Goal: Transaction & Acquisition: Purchase product/service

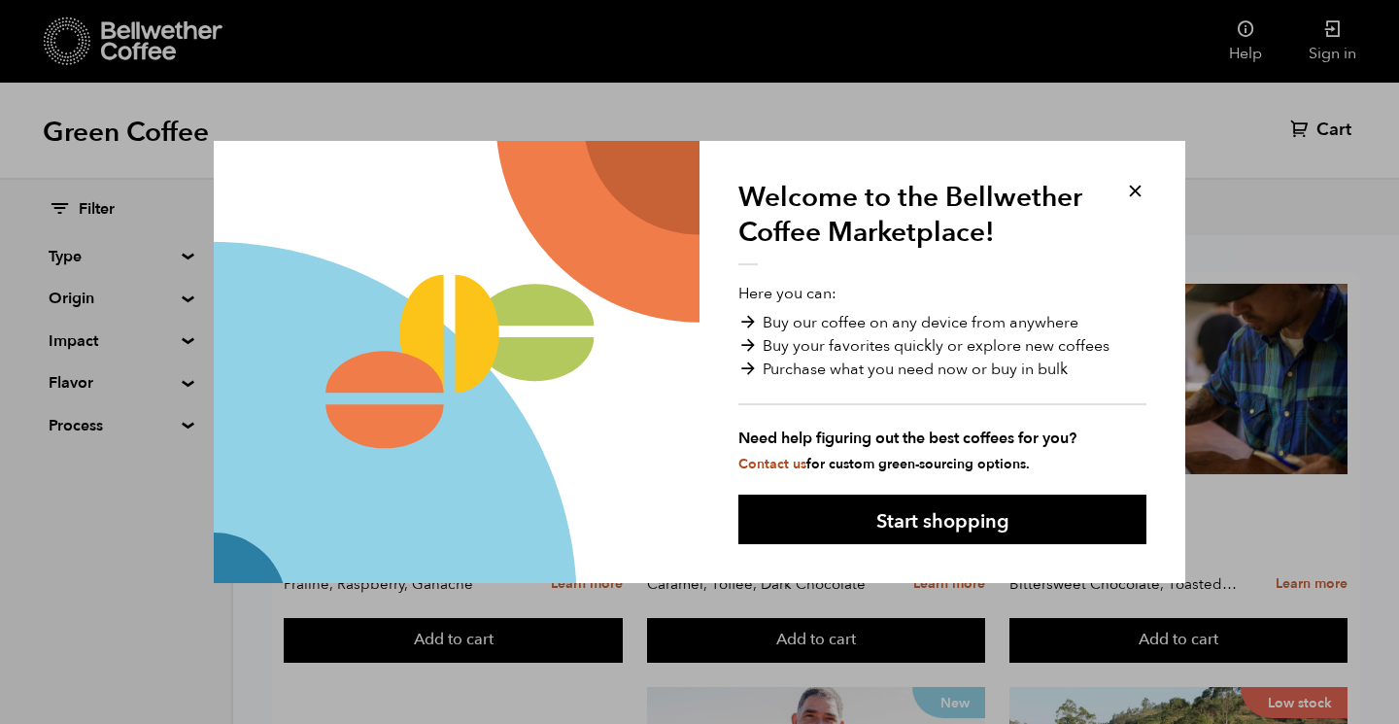
click at [1133, 185] on button at bounding box center [1135, 191] width 22 height 22
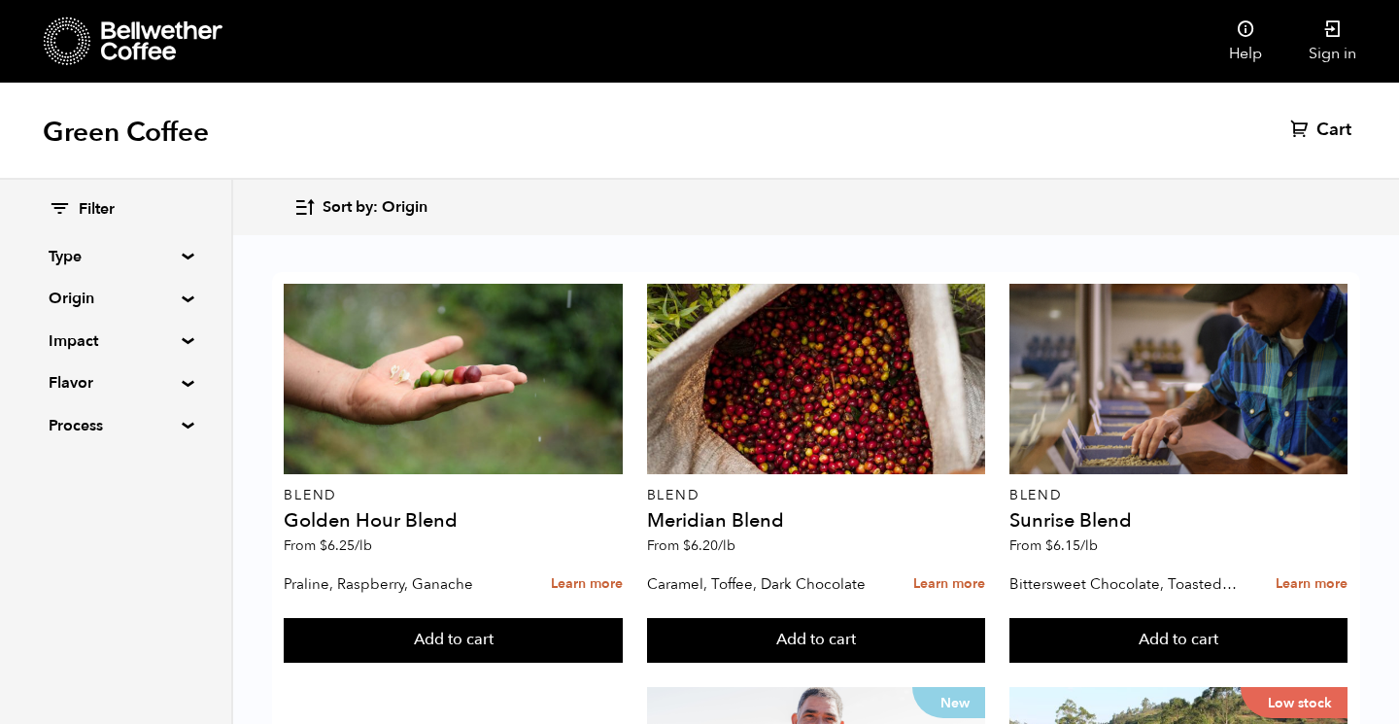
scroll to position [1788, 0]
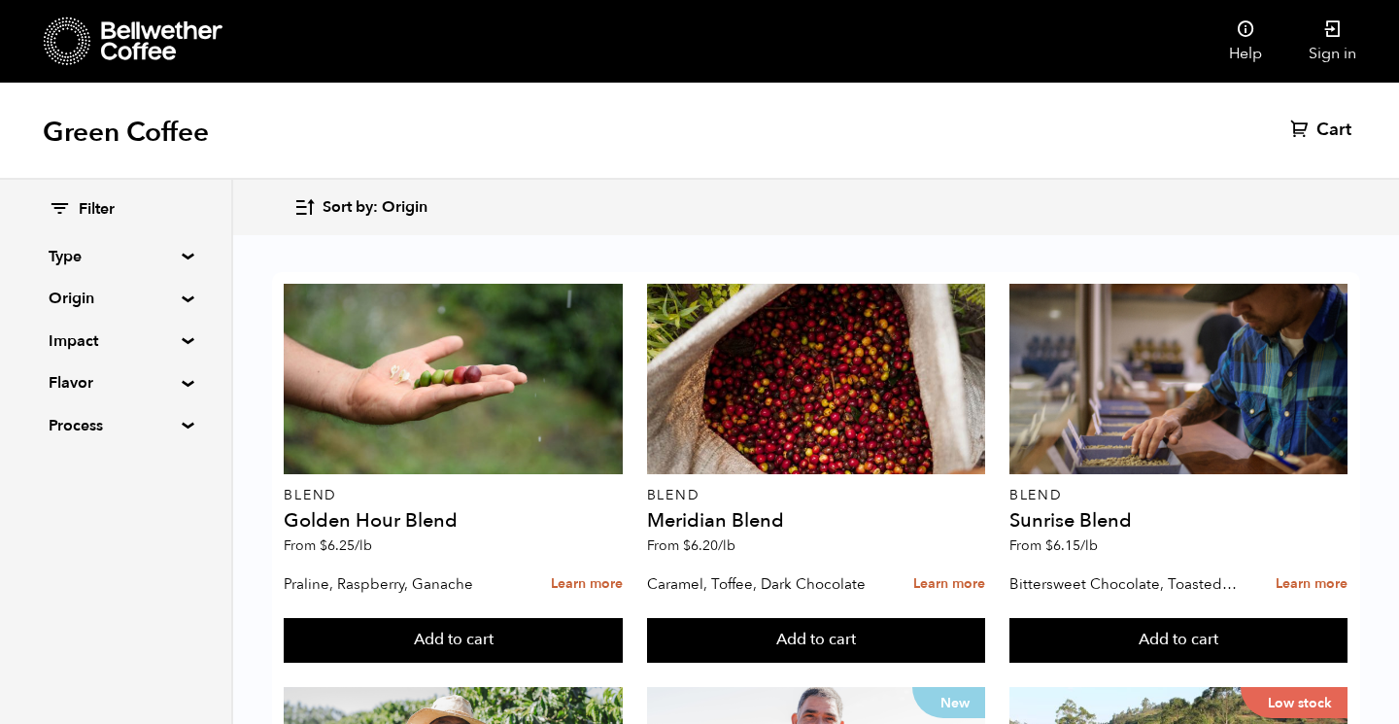
click at [178, 300] on summary "Origin" at bounding box center [116, 298] width 134 height 23
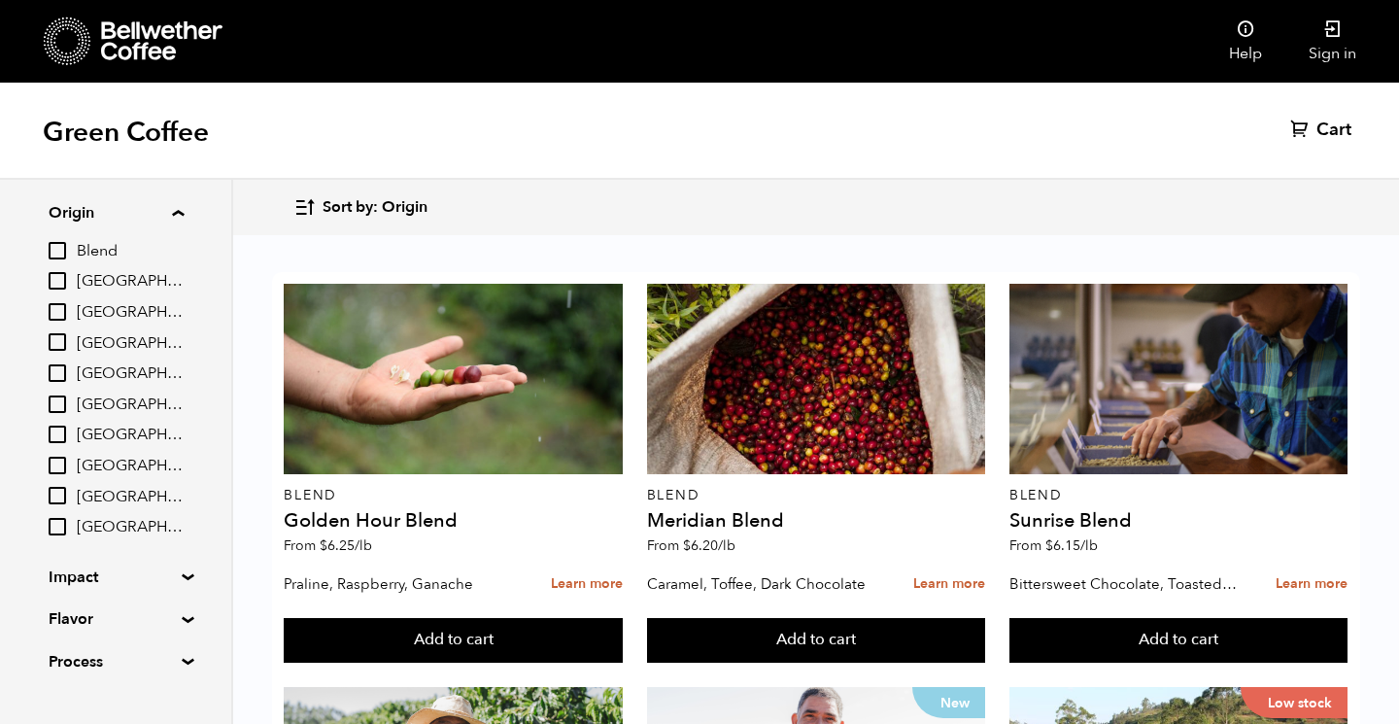
scroll to position [94, 0]
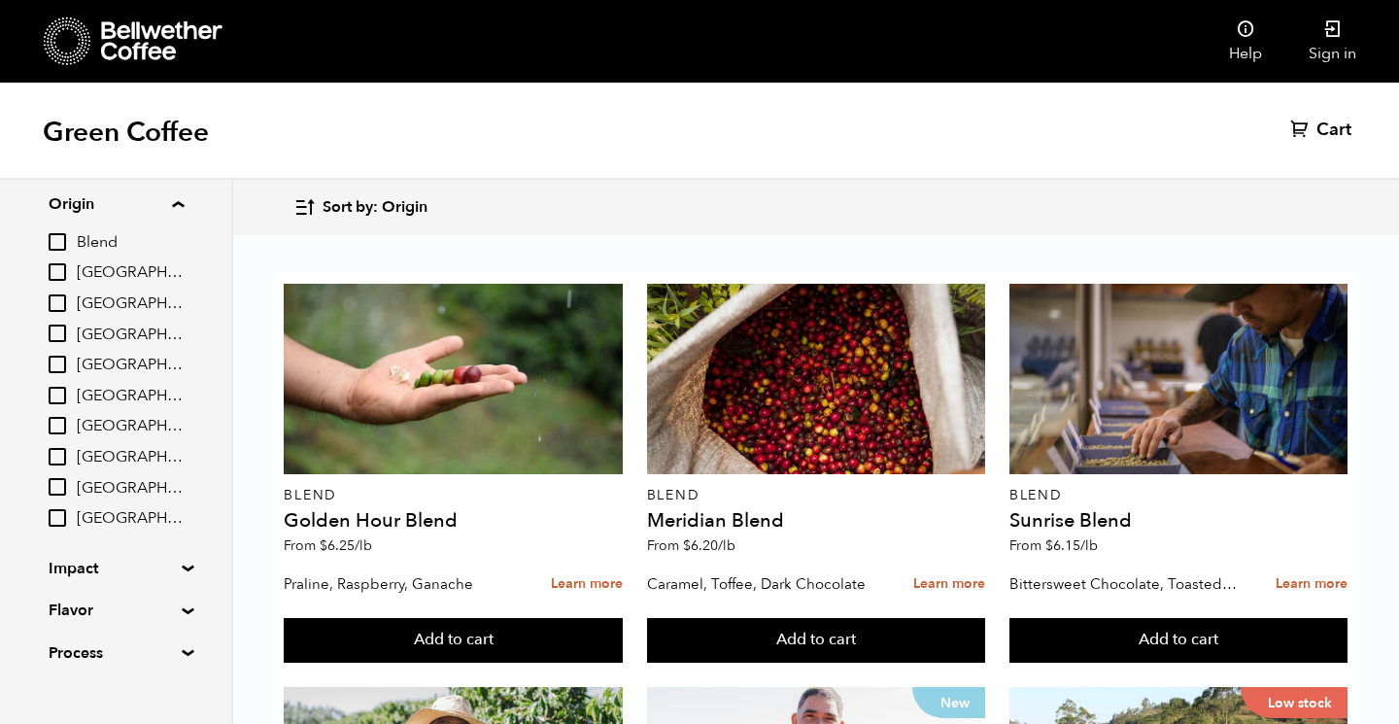
click at [62, 330] on input "[GEOGRAPHIC_DATA]" at bounding box center [57, 332] width 17 height 17
checkbox input "true"
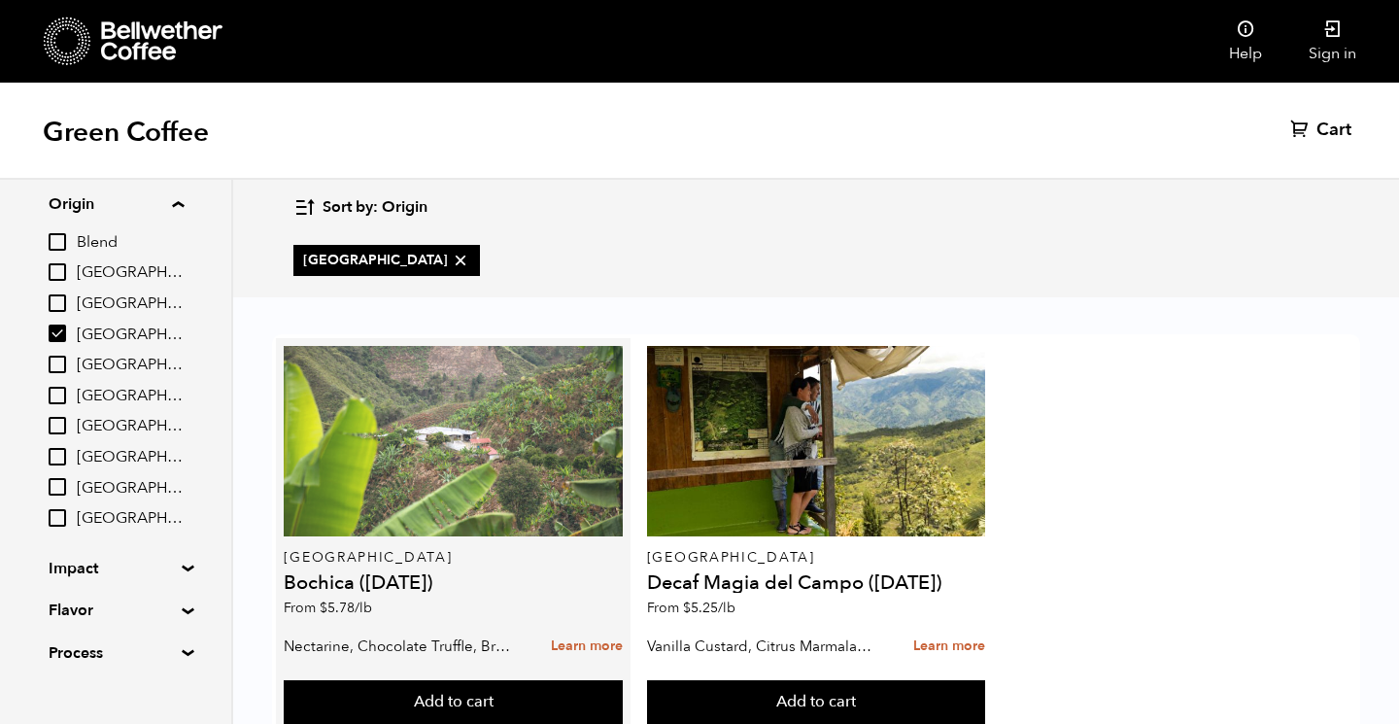
scroll to position [61, 0]
click at [417, 368] on div at bounding box center [453, 441] width 338 height 190
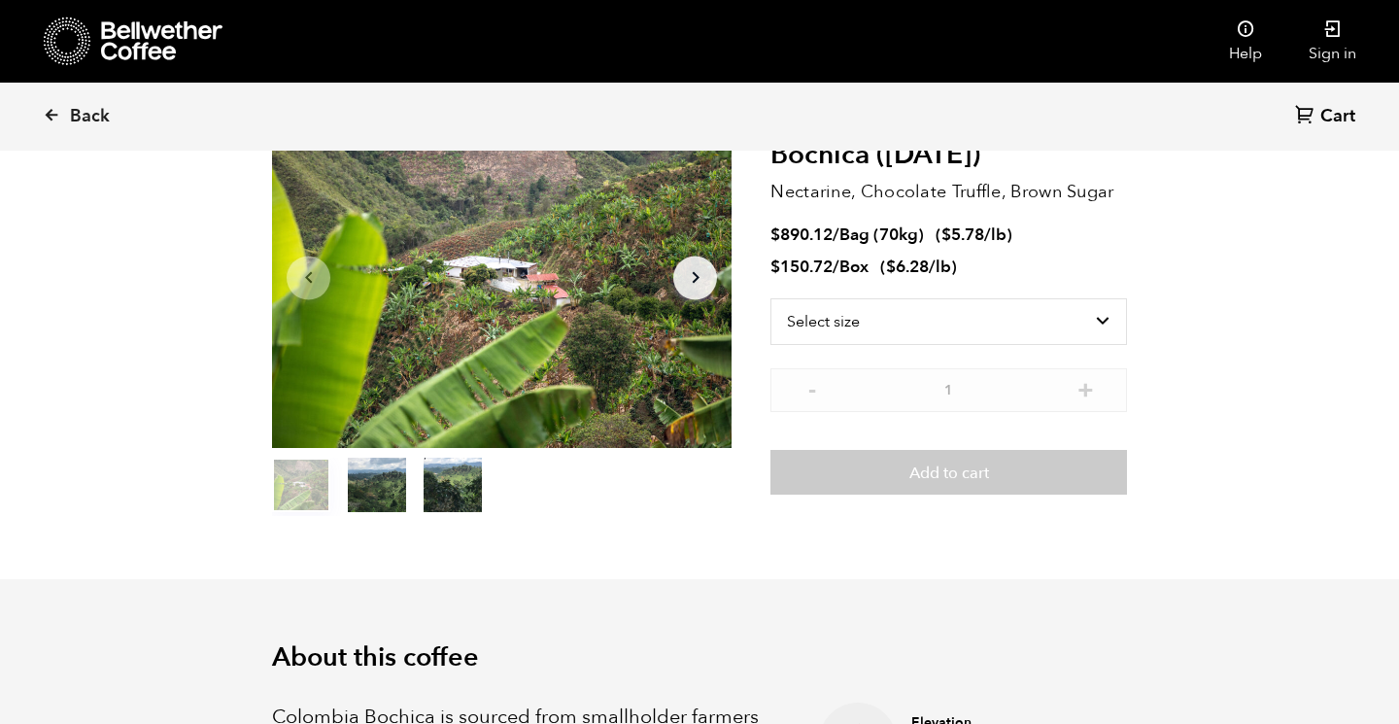
scroll to position [139, 0]
click at [382, 495] on button "item 1" at bounding box center [377, 487] width 58 height 54
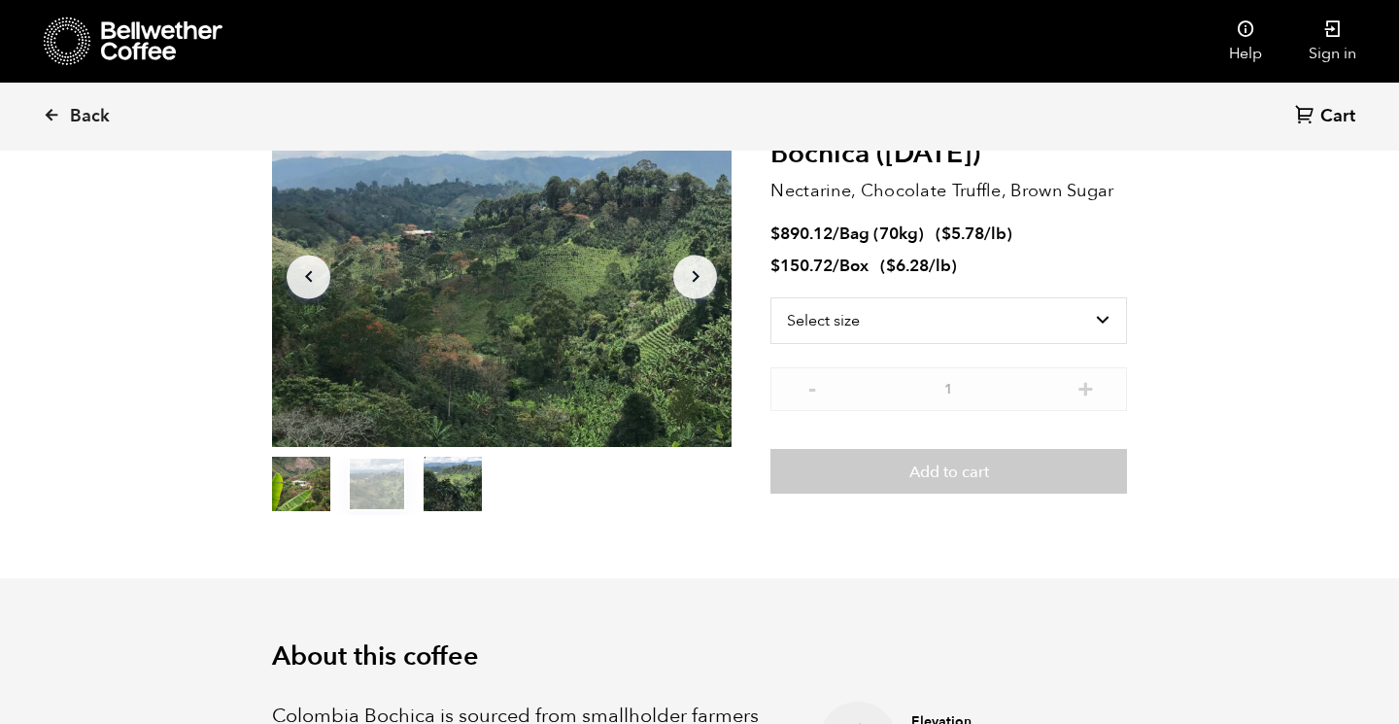
click at [449, 491] on button "item 2" at bounding box center [453, 487] width 58 height 54
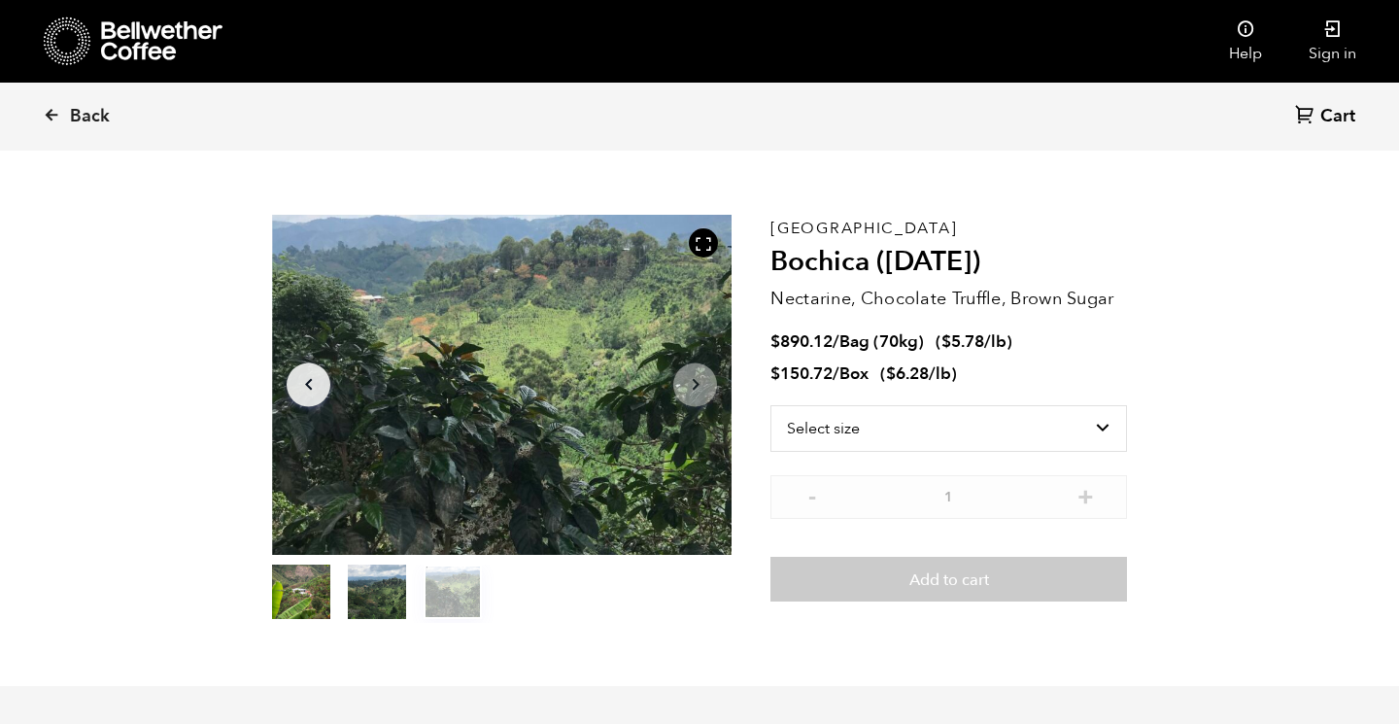
scroll to position [26, 0]
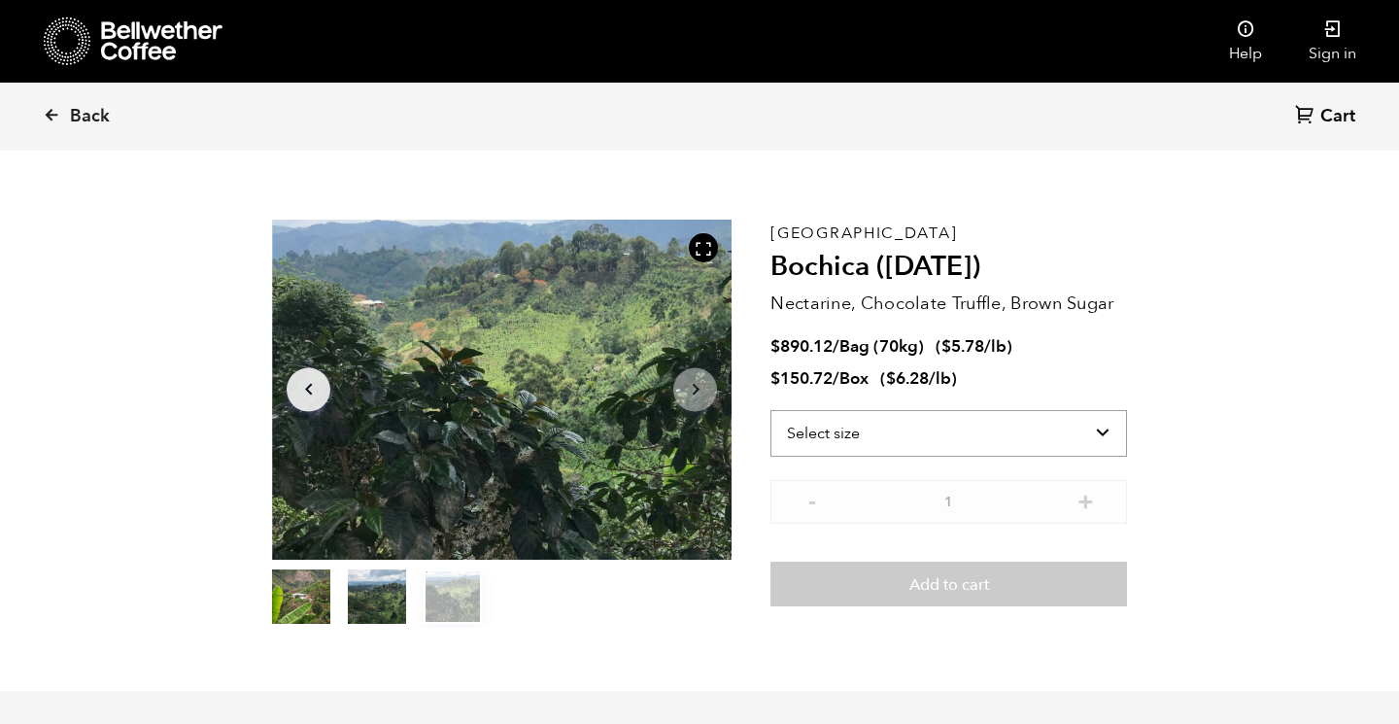
select select "bag"
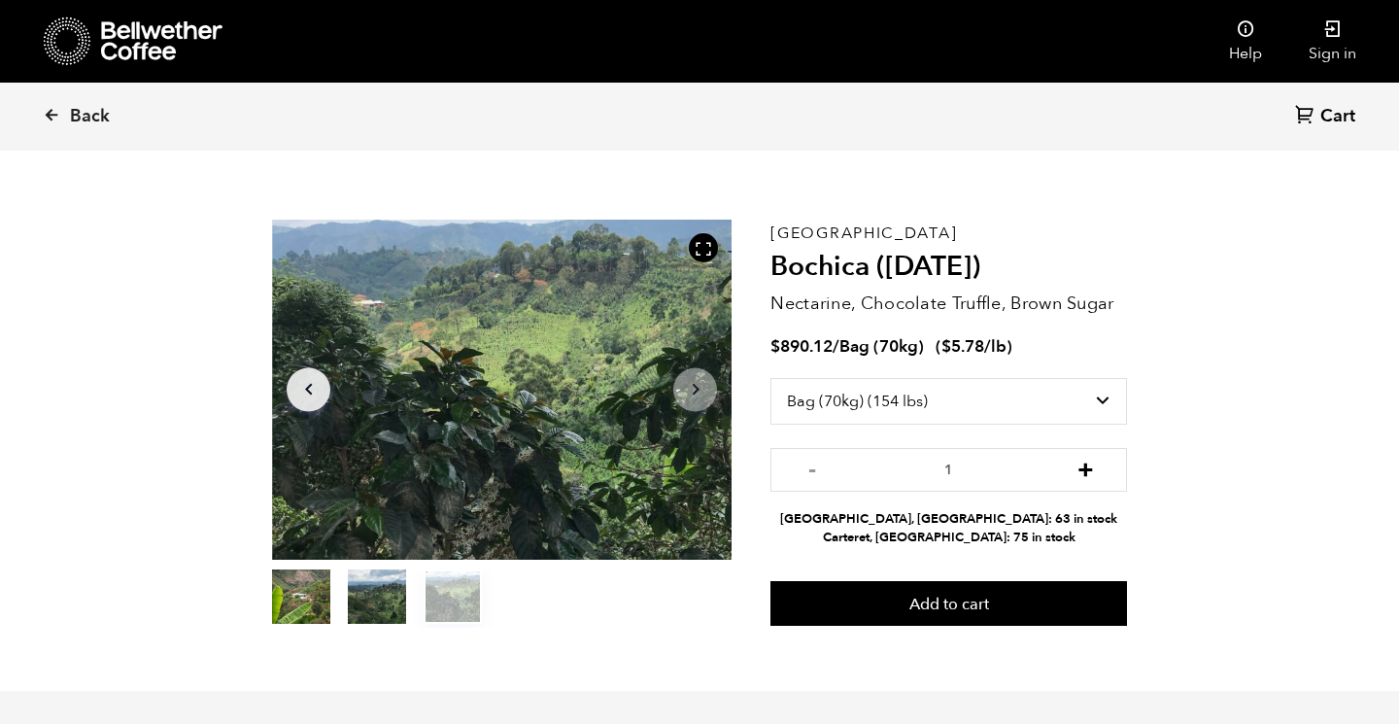
click at [1084, 466] on button "+" at bounding box center [1085, 467] width 24 height 19
click at [1085, 465] on button "+" at bounding box center [1085, 467] width 24 height 19
click at [1087, 468] on button "+" at bounding box center [1085, 467] width 24 height 19
click at [808, 465] on button "-" at bounding box center [811, 467] width 24 height 19
click at [1085, 469] on button "+" at bounding box center [1085, 467] width 24 height 19
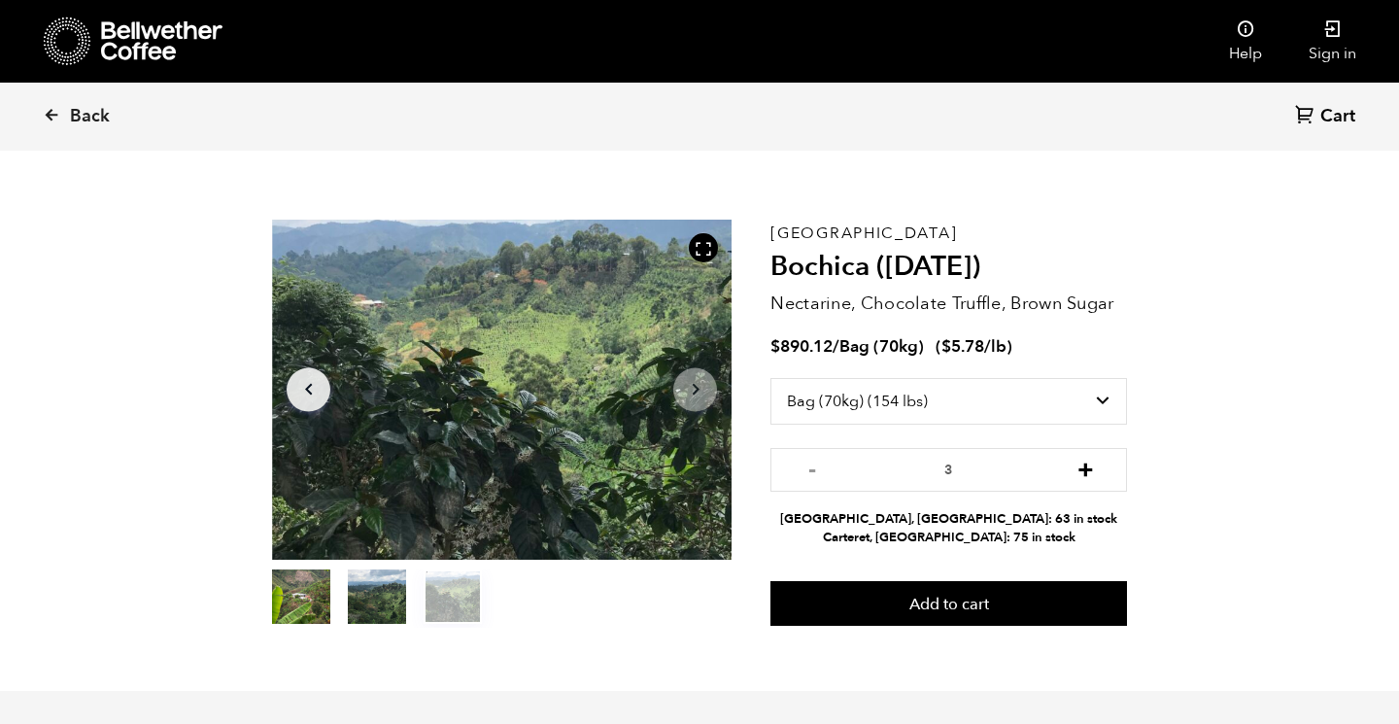
type input "4"
click at [77, 108] on span "Back" at bounding box center [90, 116] width 40 height 23
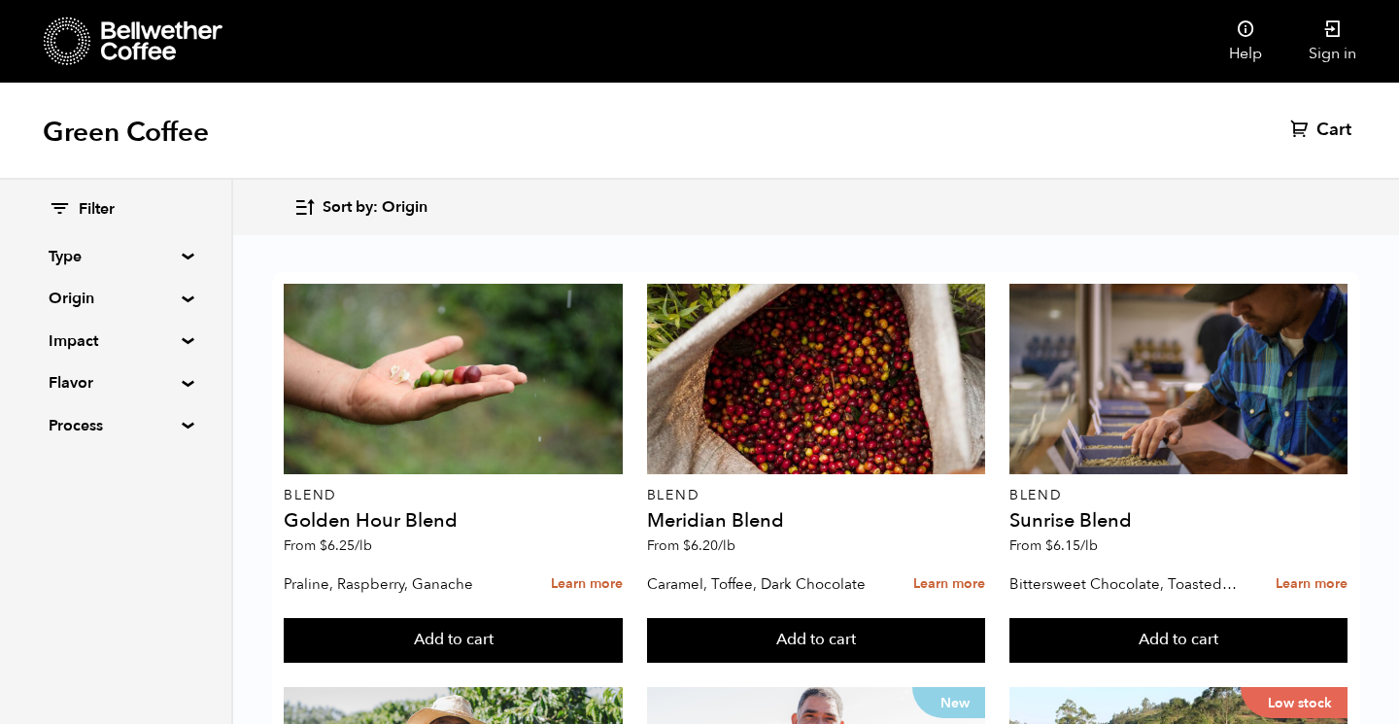
click at [152, 296] on summary "Origin" at bounding box center [116, 298] width 134 height 23
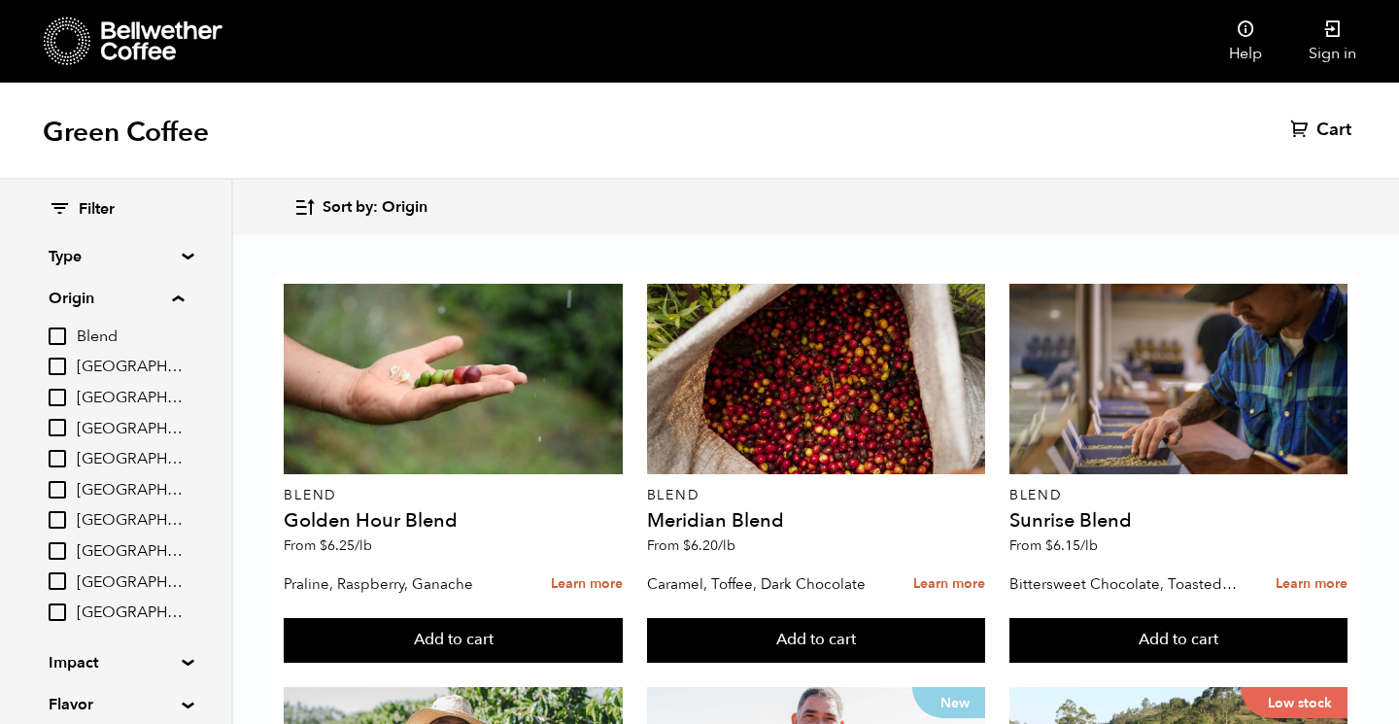
click at [62, 363] on input "[GEOGRAPHIC_DATA]" at bounding box center [57, 365] width 17 height 17
checkbox input "true"
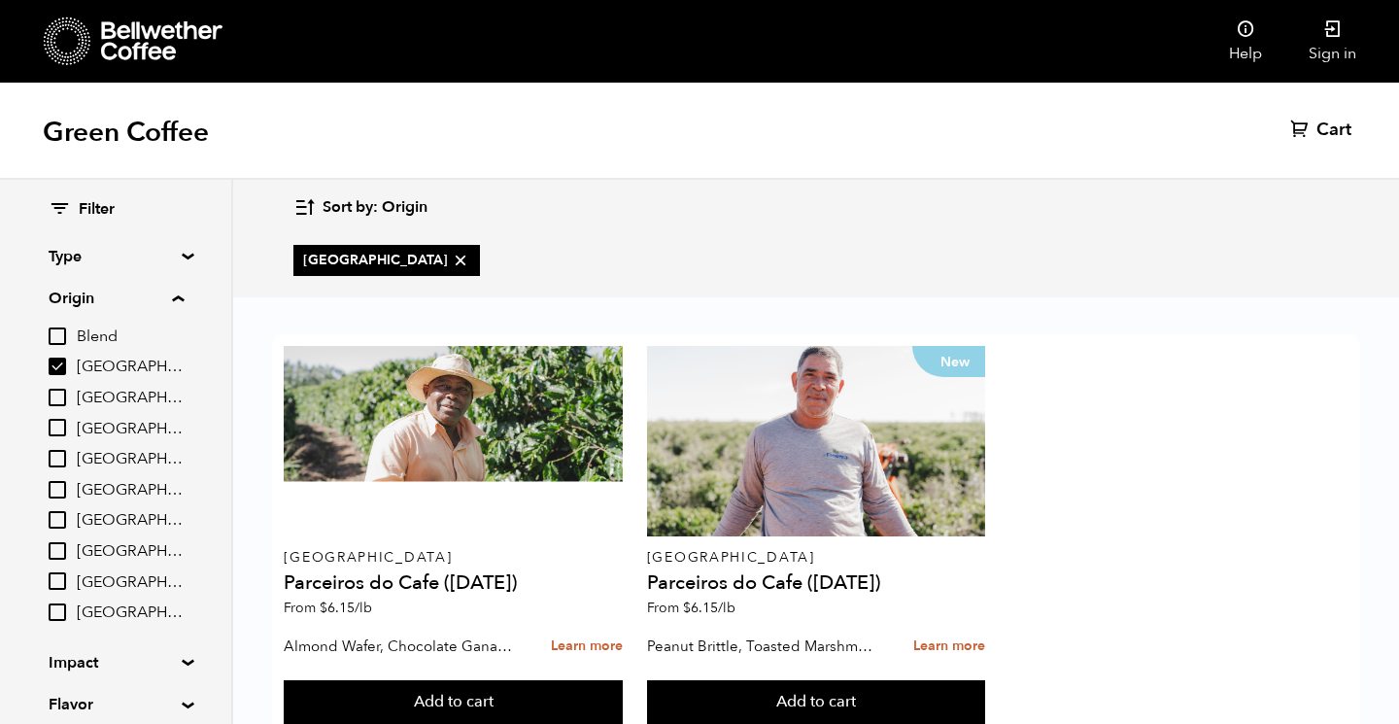
scroll to position [61, 0]
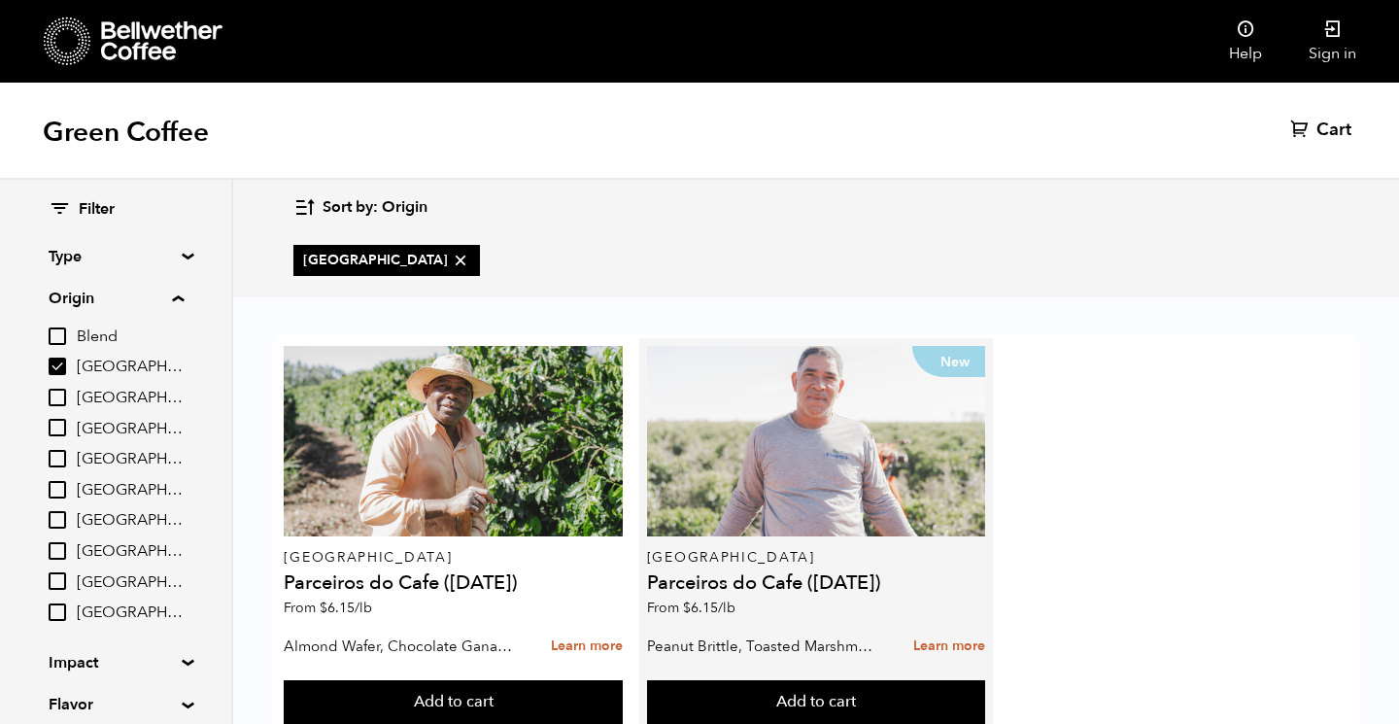
click at [771, 443] on div "New" at bounding box center [816, 441] width 338 height 190
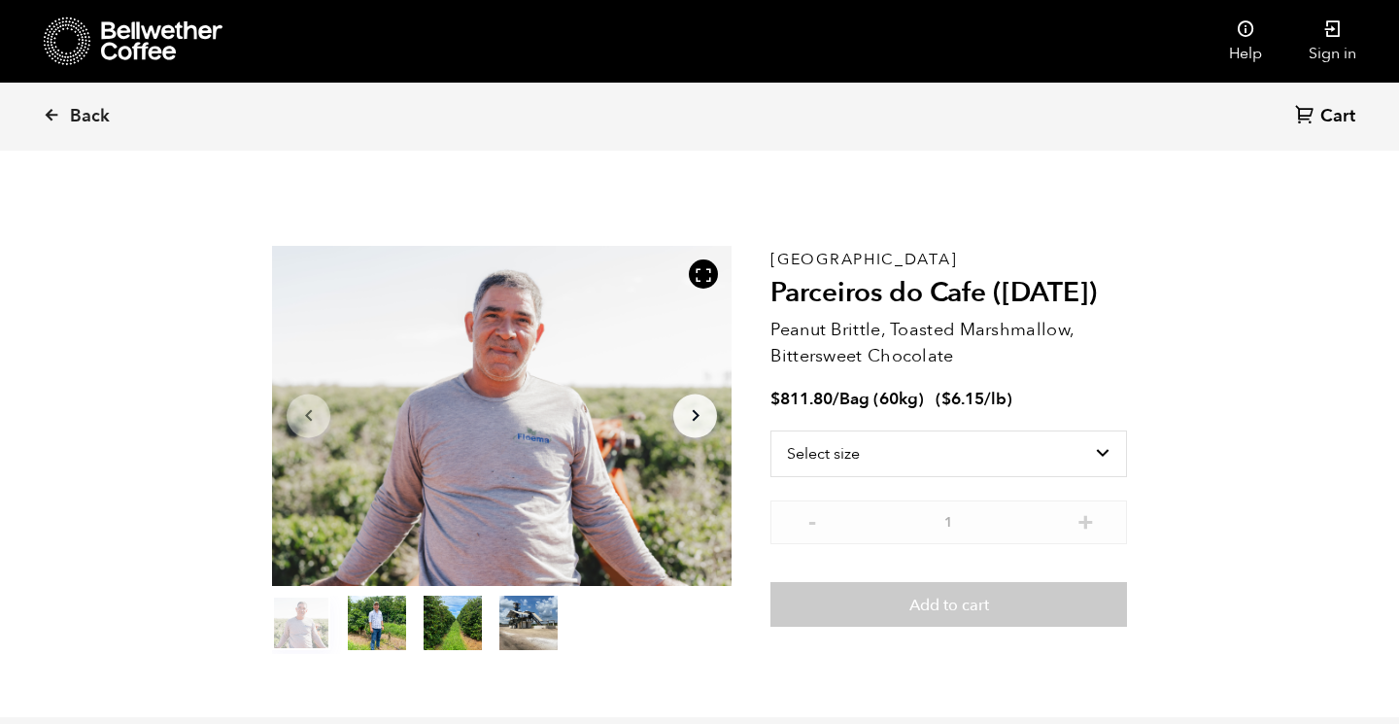
scroll to position [845, 832]
click at [1102, 451] on select "Select size Bag (60kg) (132 lbs)" at bounding box center [948, 453] width 357 height 47
select select "bag-3"
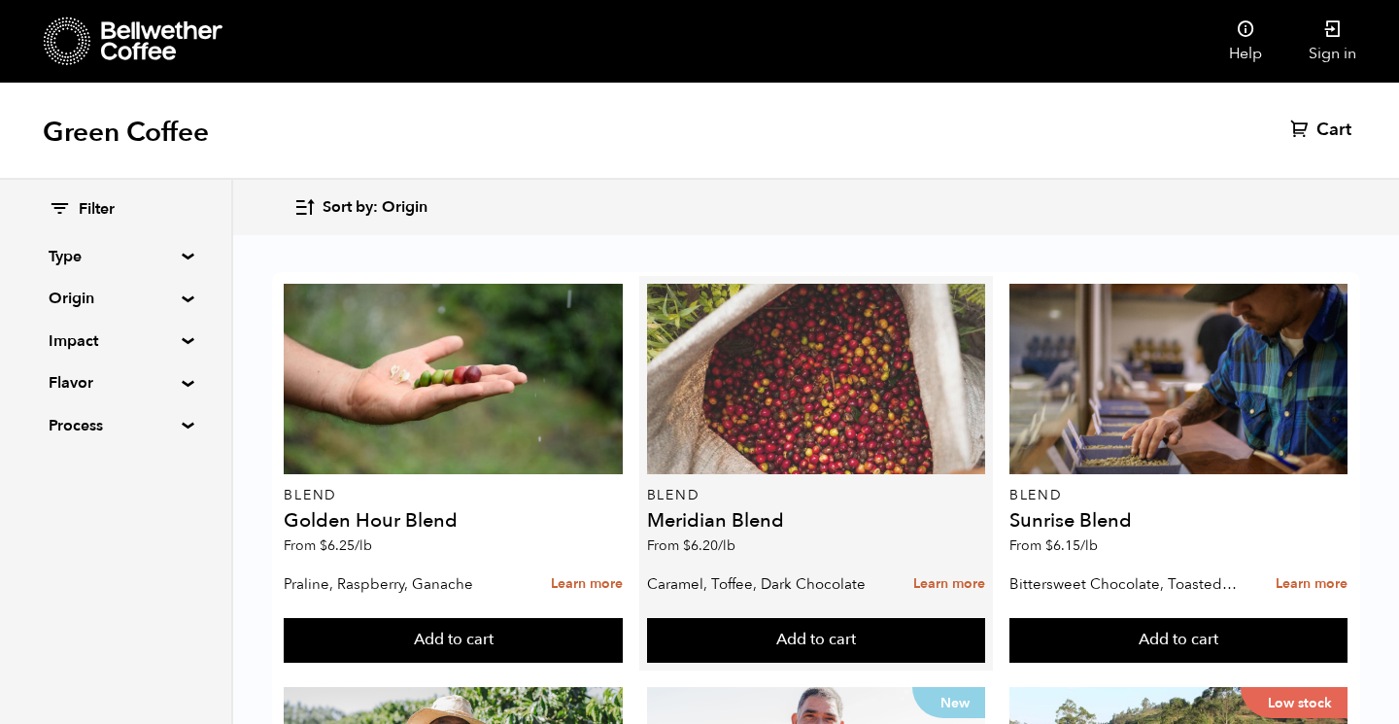
scroll to position [61, 0]
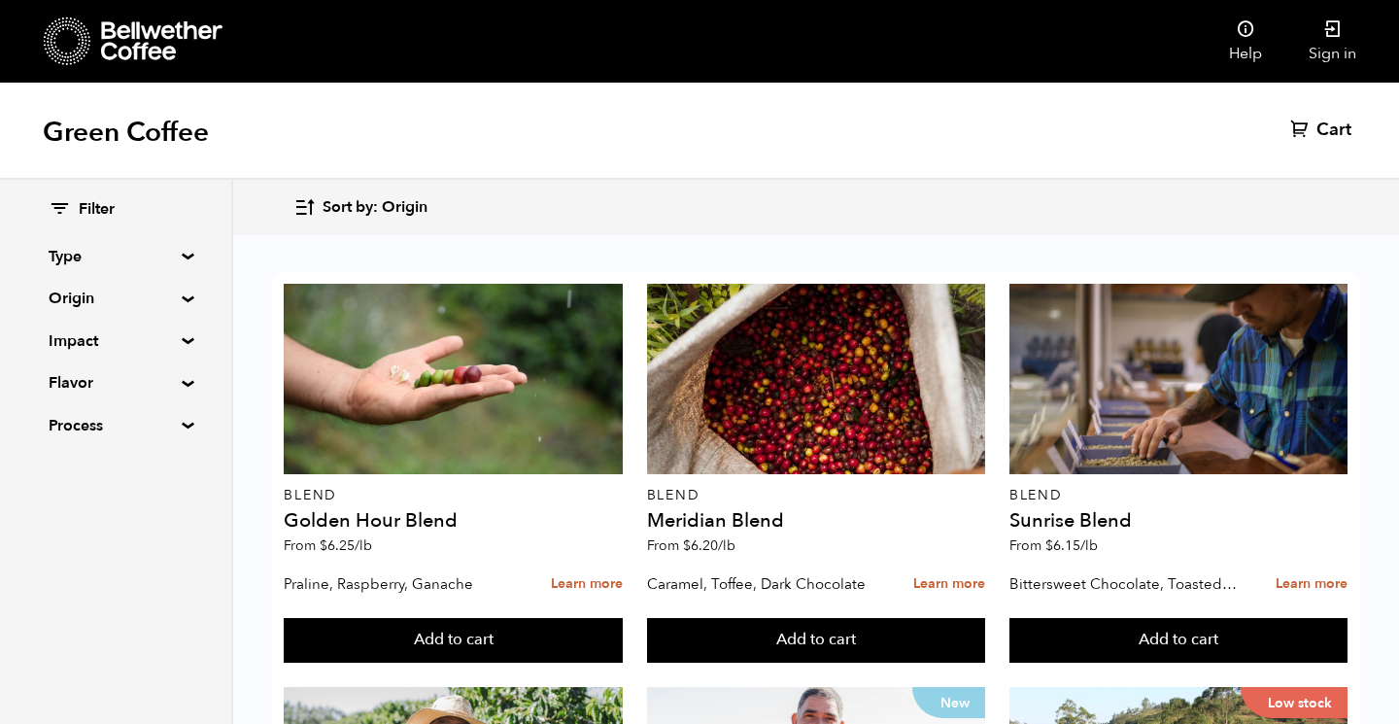
click at [178, 254] on summary "Type" at bounding box center [116, 256] width 134 height 23
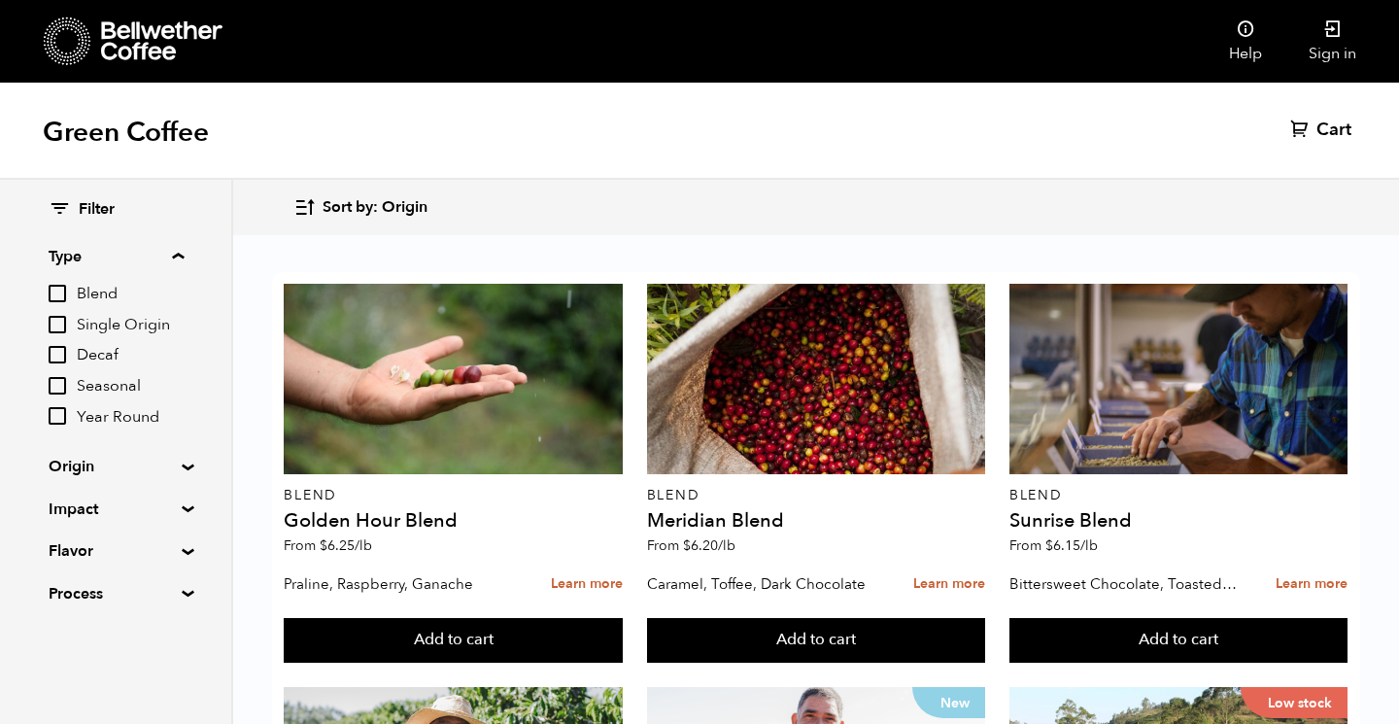
click at [62, 318] on input "Single Origin" at bounding box center [57, 324] width 17 height 17
checkbox input "true"
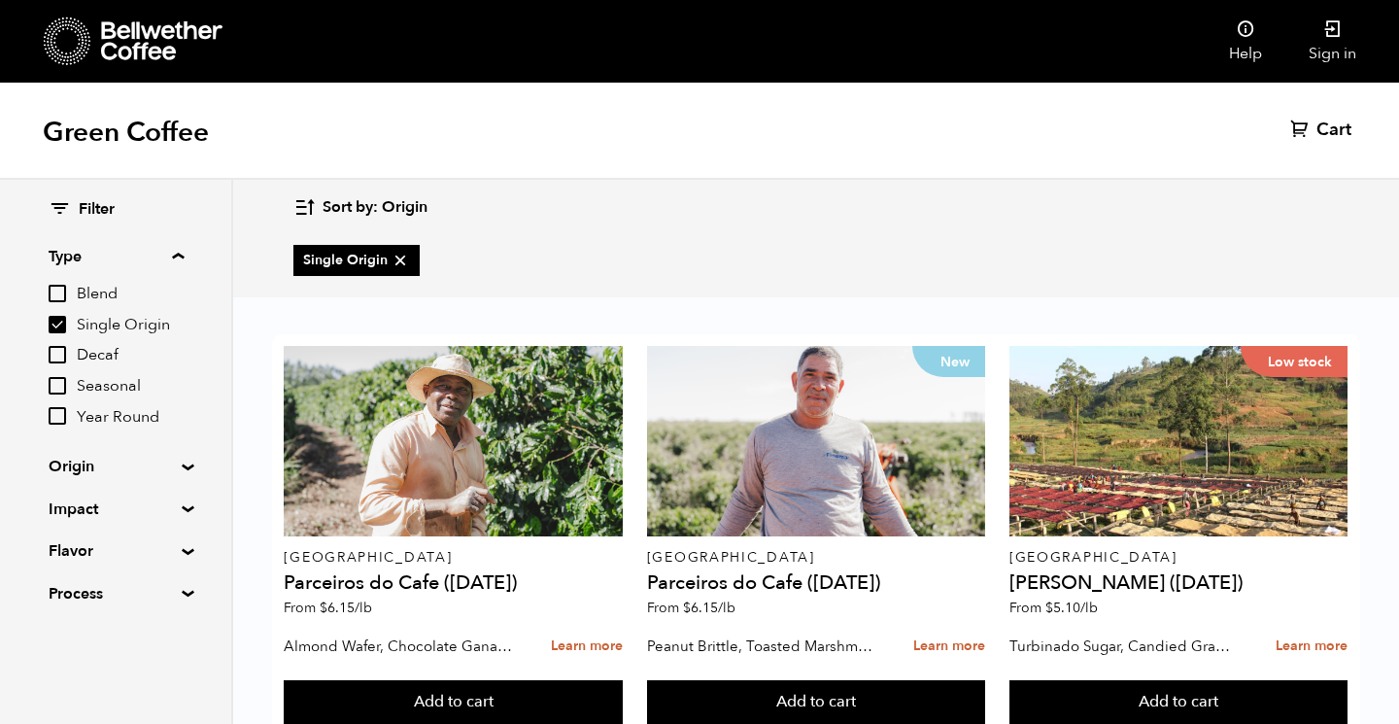
click at [66, 385] on input "Seasonal" at bounding box center [57, 385] width 17 height 17
checkbox input "true"
click at [59, 318] on input "Single Origin" at bounding box center [57, 324] width 17 height 17
checkbox input "false"
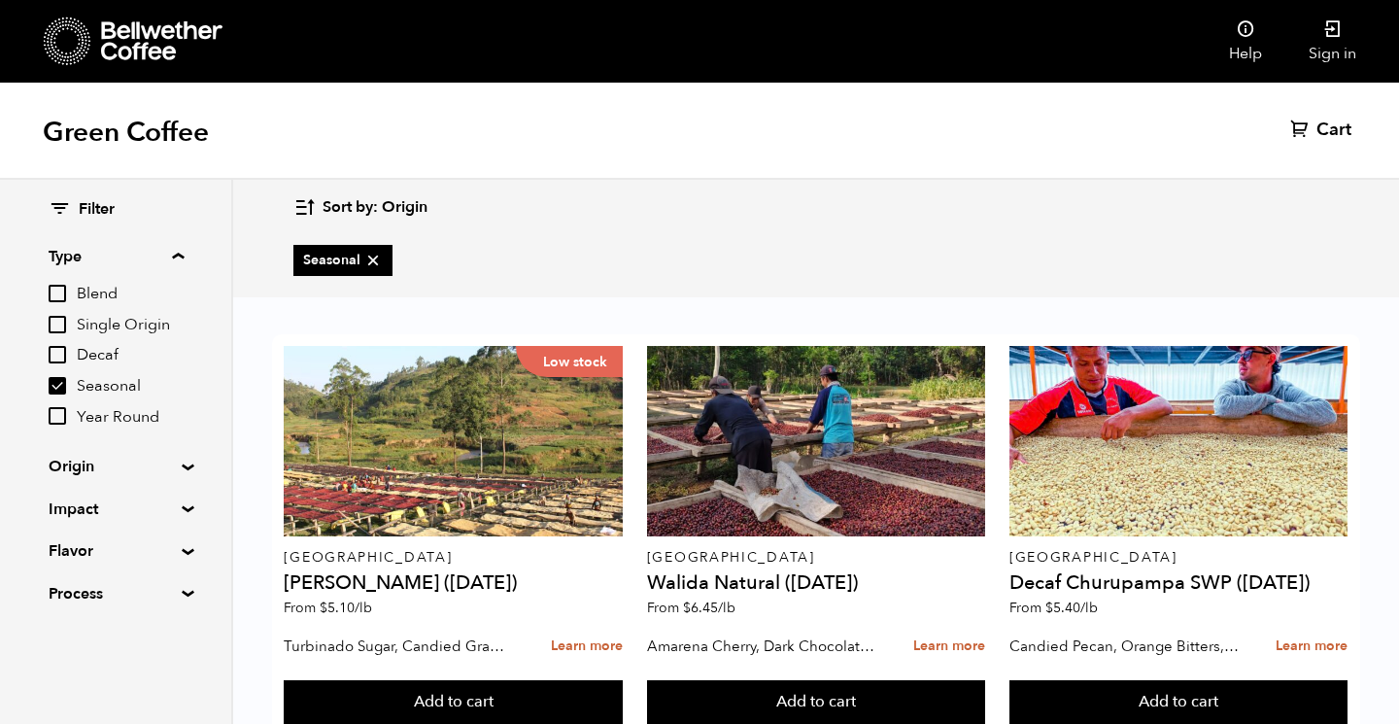
scroll to position [0, 0]
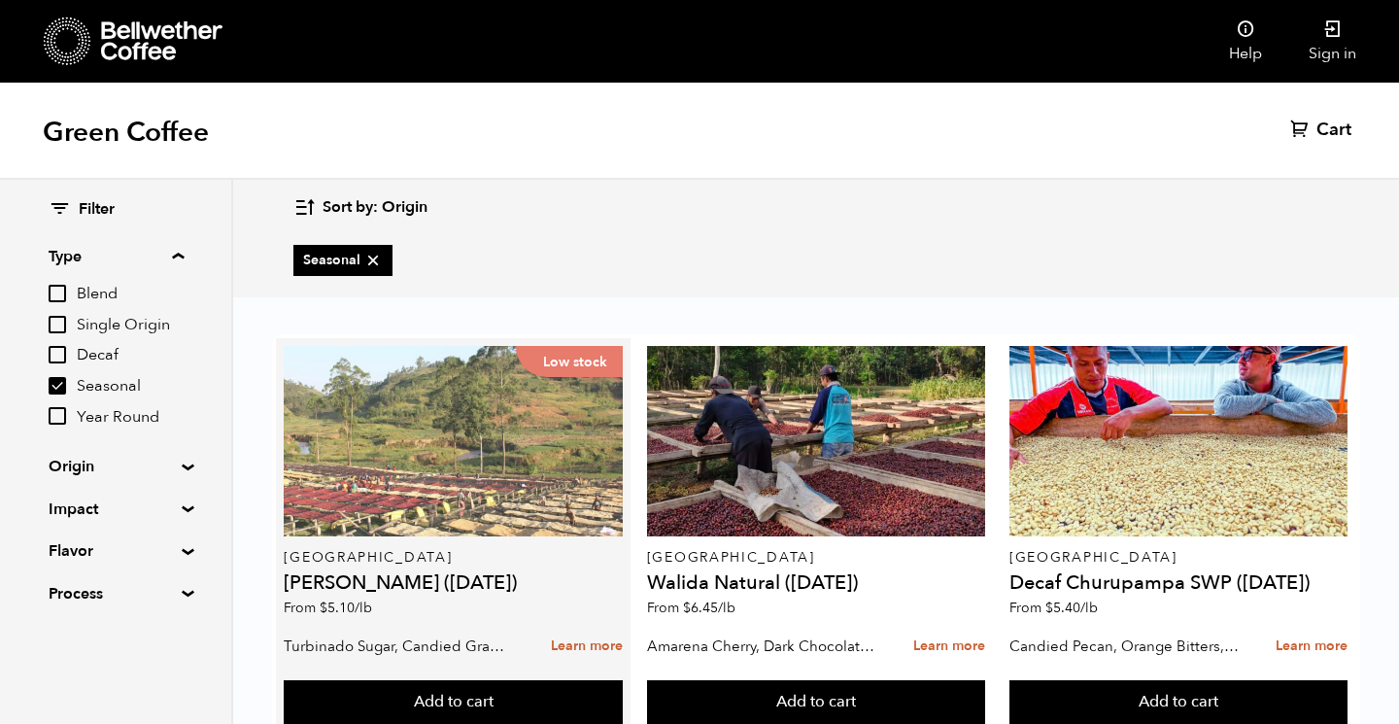
click at [524, 427] on div "Low stock" at bounding box center [453, 441] width 338 height 190
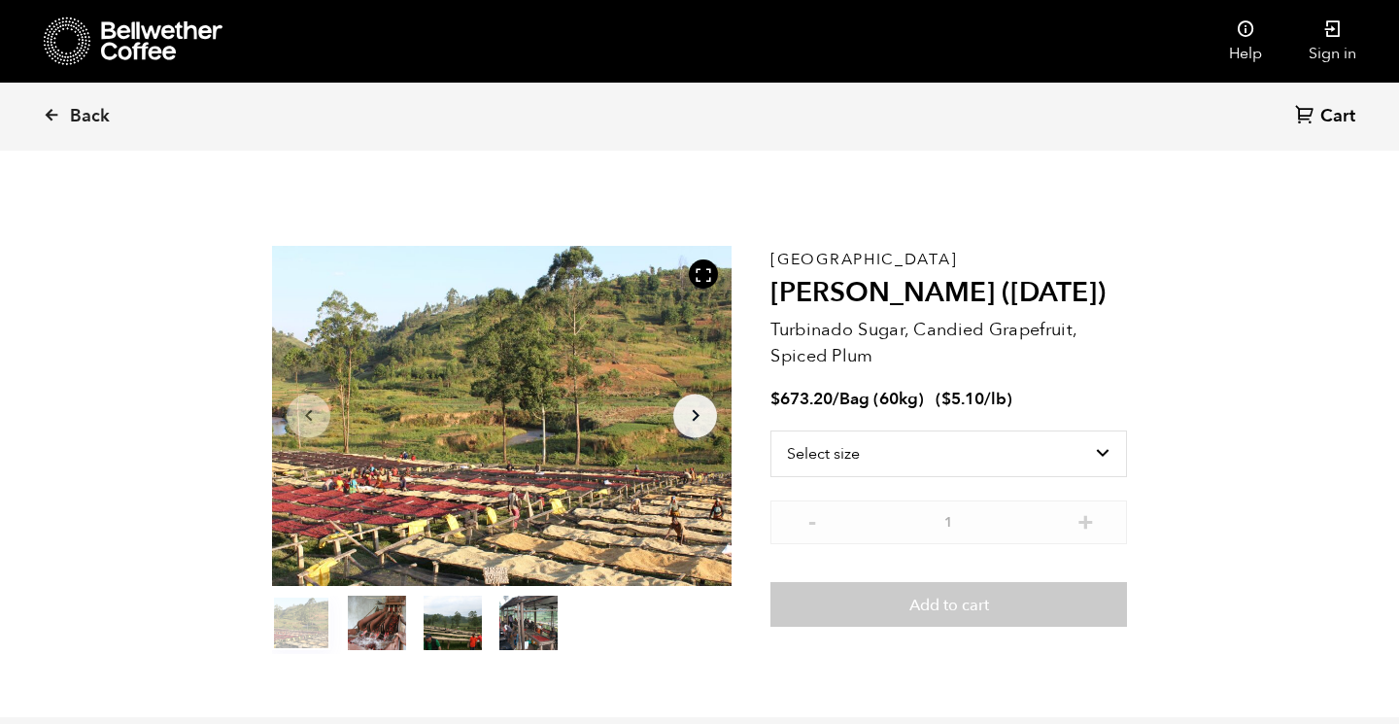
scroll to position [845, 832]
